Goal: Navigation & Orientation: Find specific page/section

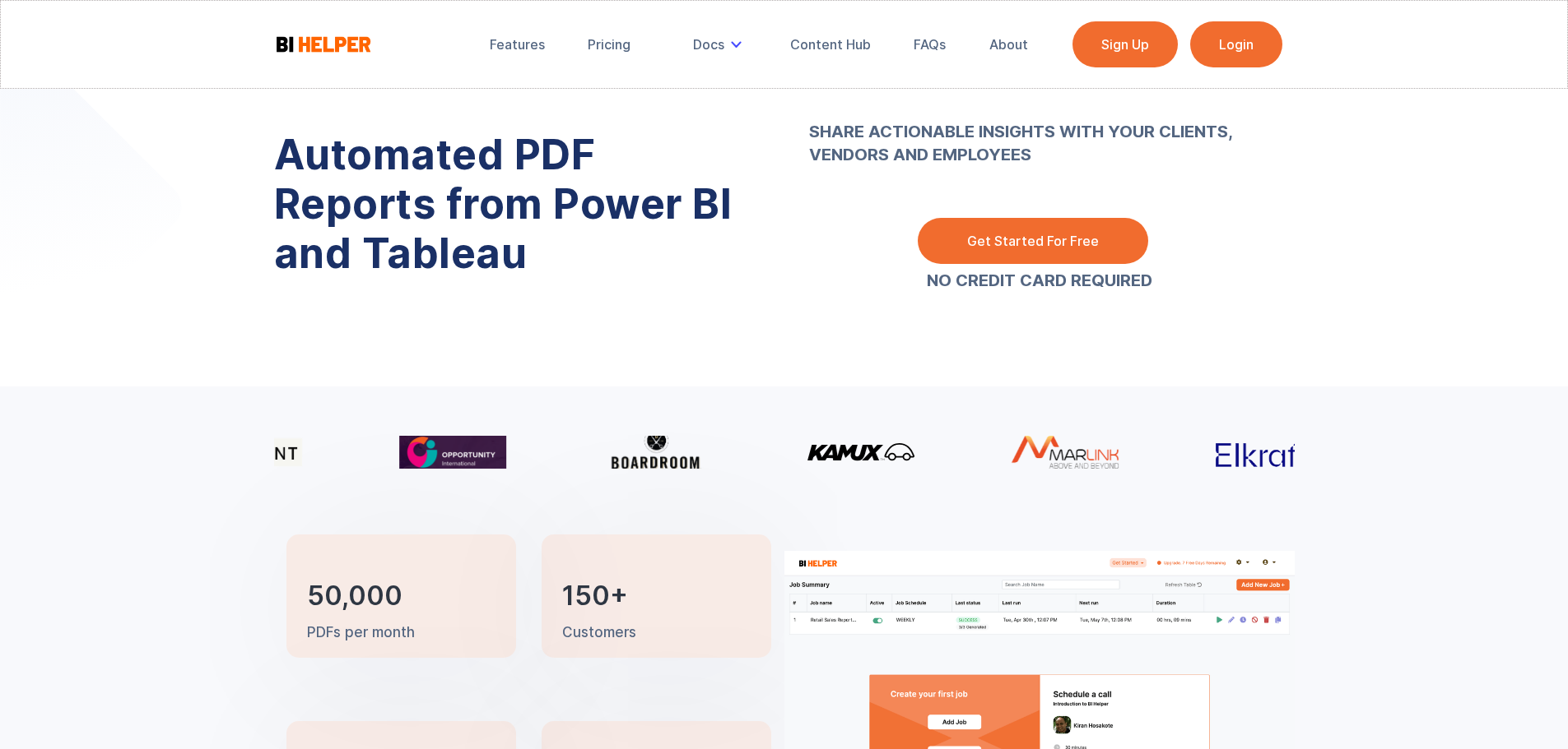
click at [354, 43] on img at bounding box center [323, 44] width 99 height 20
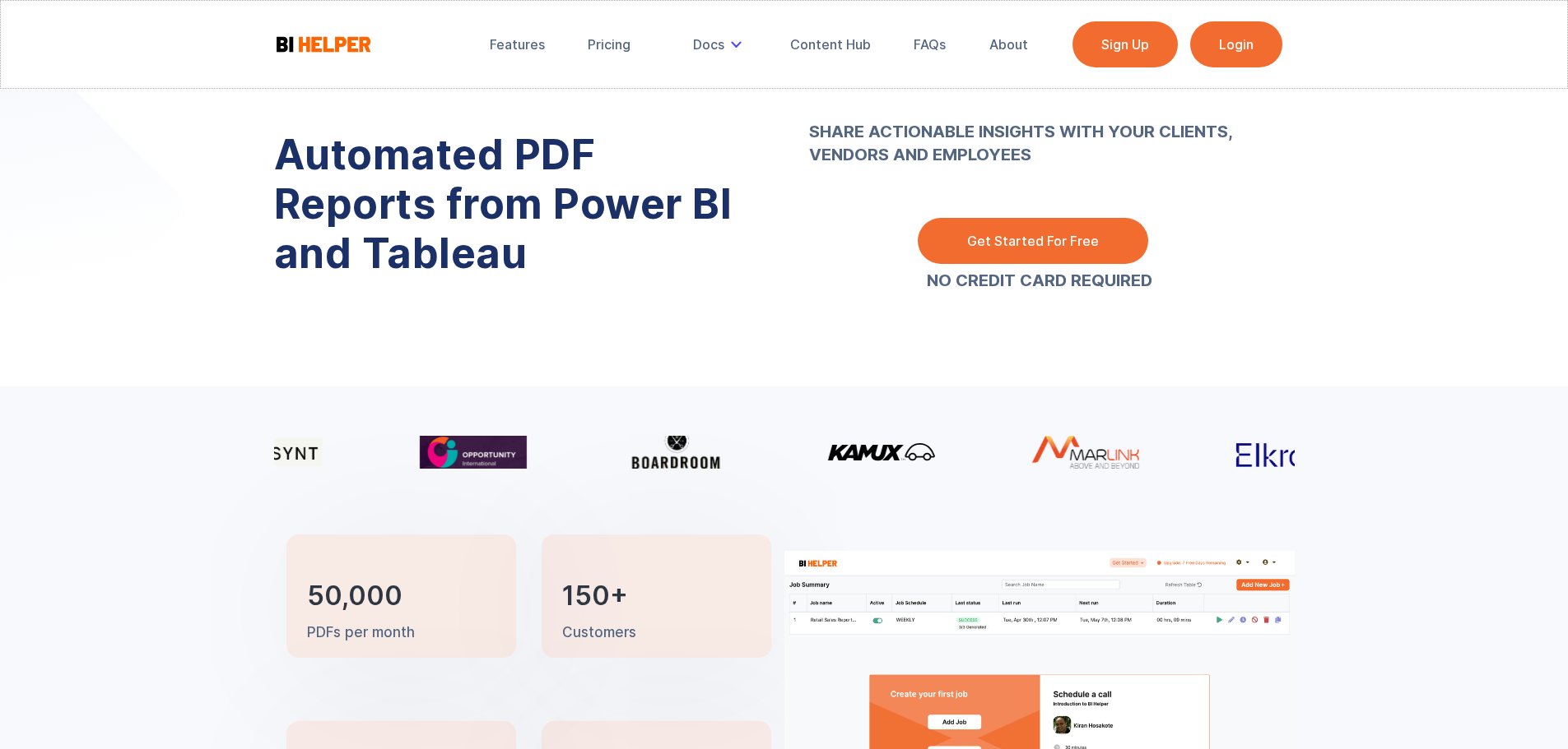
click at [1235, 43] on link "Login" at bounding box center [1235, 44] width 92 height 46
